Goal: Find contact information: Find contact information

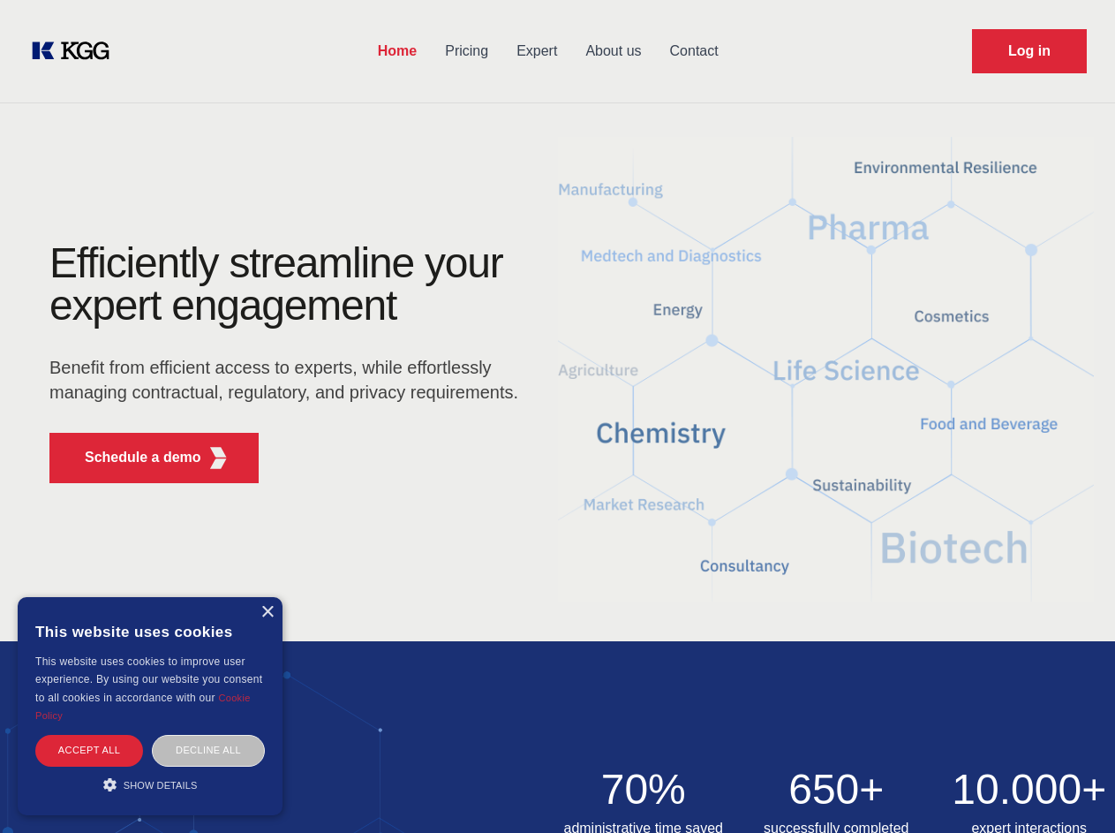
click at [557, 416] on div "Efficiently streamline your expert engagement Benefit from efficient access to …" at bounding box center [289, 369] width 537 height 255
click at [132, 457] on p "Schedule a demo" at bounding box center [143, 457] width 117 height 21
click at [267, 612] on div "× This website uses cookies This website uses cookies to improve user experienc…" at bounding box center [150, 706] width 265 height 218
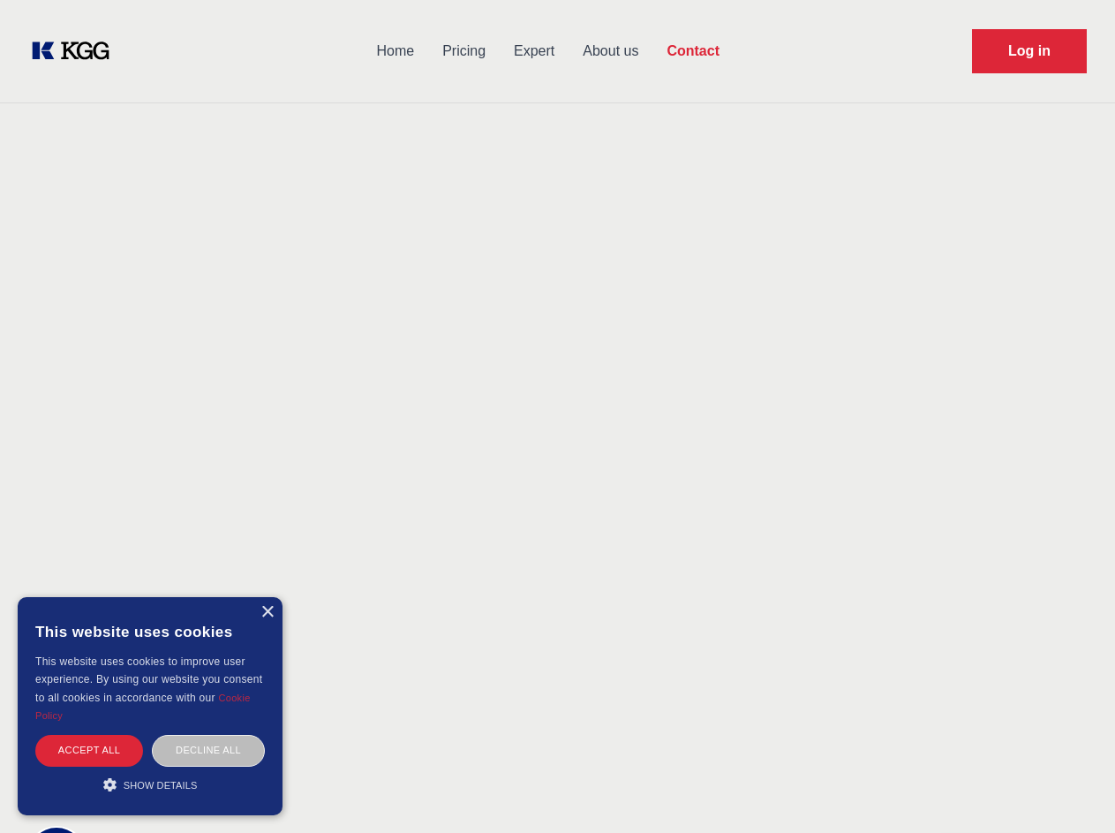
click at [89, 750] on div "Accept all" at bounding box center [89, 750] width 108 height 31
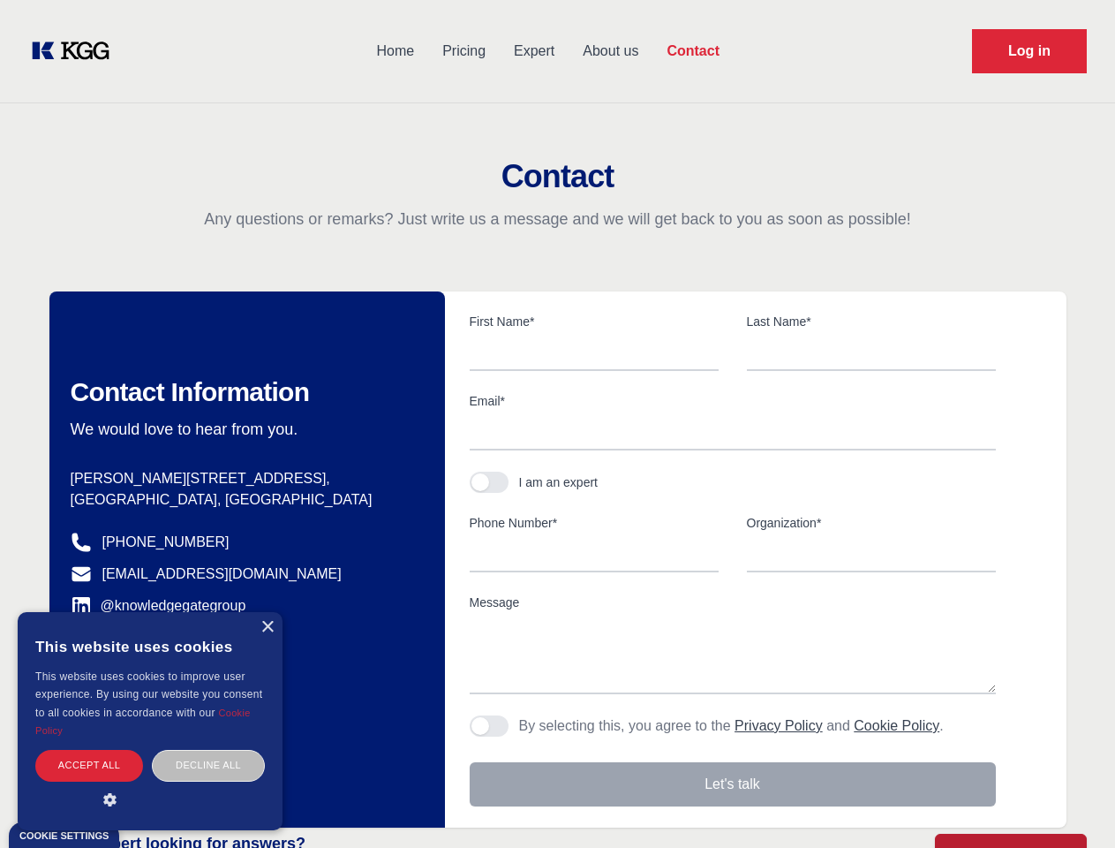
click at [208, 750] on div "Decline all" at bounding box center [208, 765] width 113 height 31
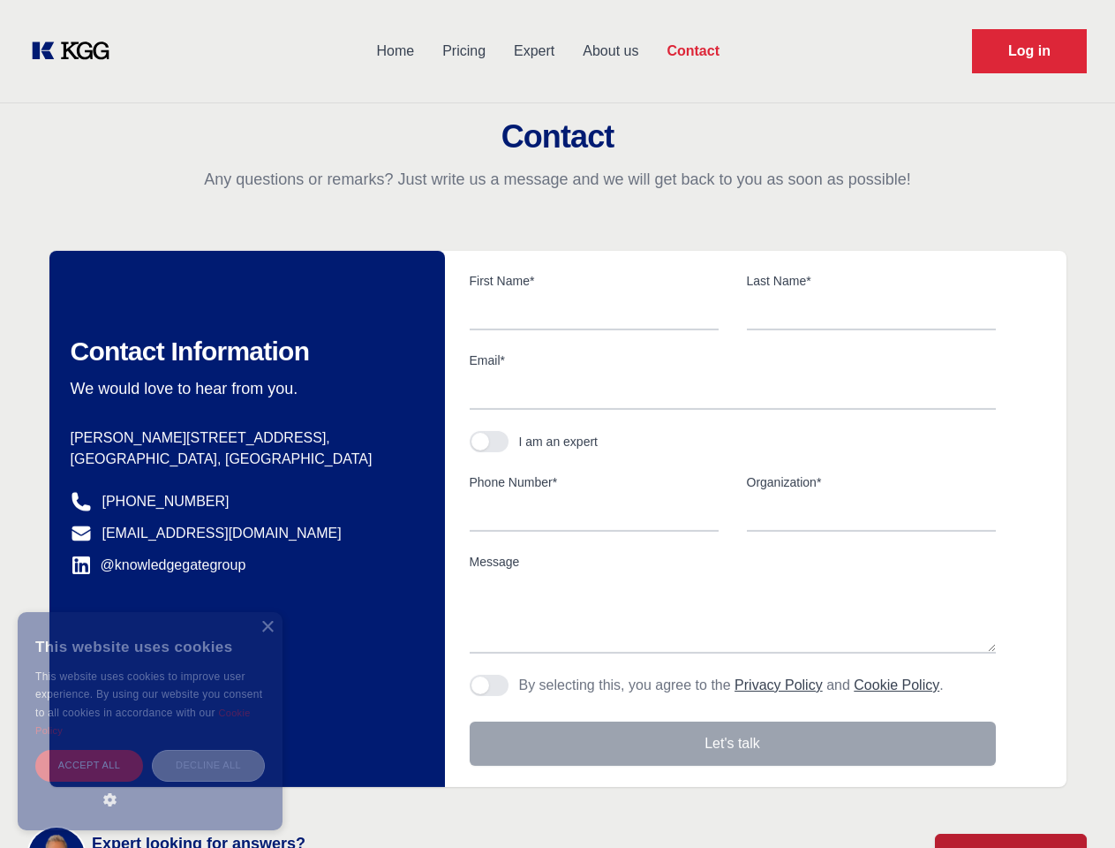
click at [150, 784] on main "Contact Any questions or remarks? Just write us a message and we will get back …" at bounding box center [557, 459] width 1115 height 919
